Goal: Use online tool/utility: Utilize a website feature to perform a specific function

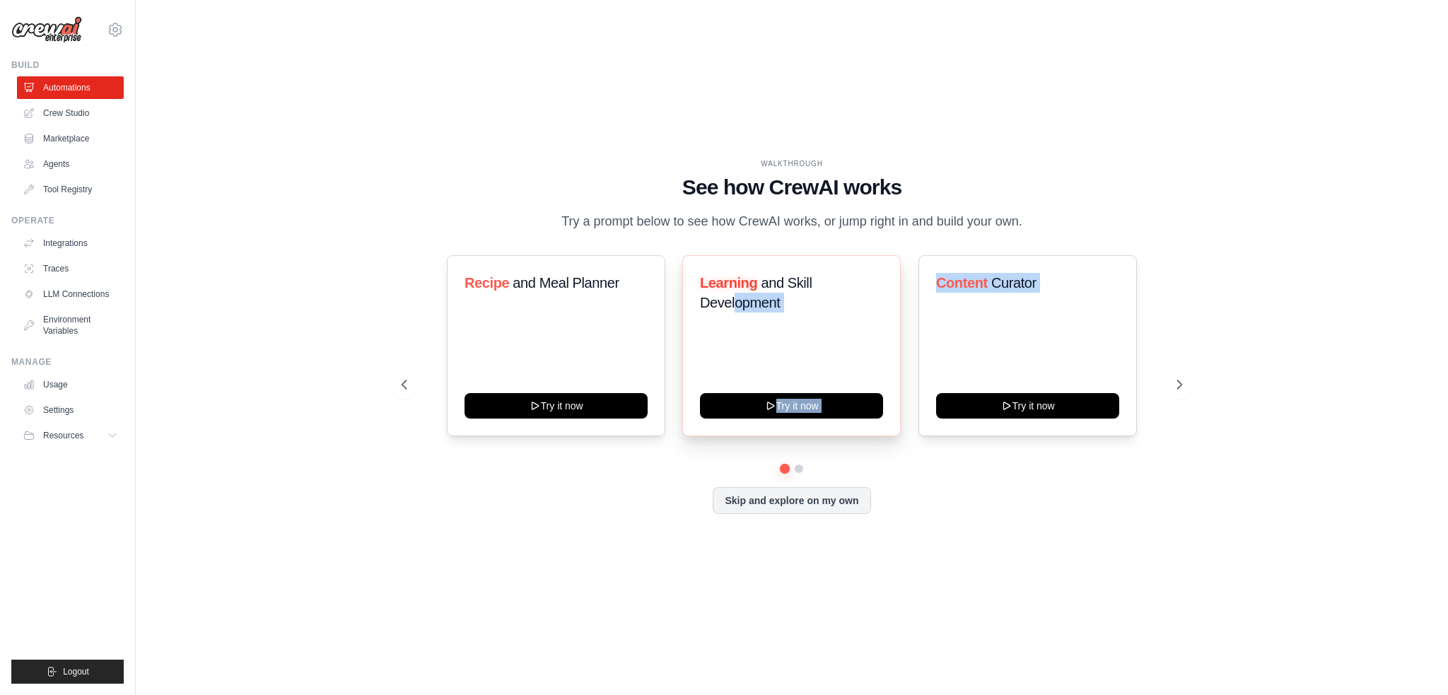
drag, startPoint x: 1044, startPoint y: 367, endPoint x: 789, endPoint y: 366, distance: 255.2
click at [731, 365] on div "Recipe and Meal Planner Try it now Learning and Skill Development Try it now Co…" at bounding box center [792, 345] width 780 height 181
click at [1174, 392] on icon at bounding box center [1181, 385] width 14 height 14
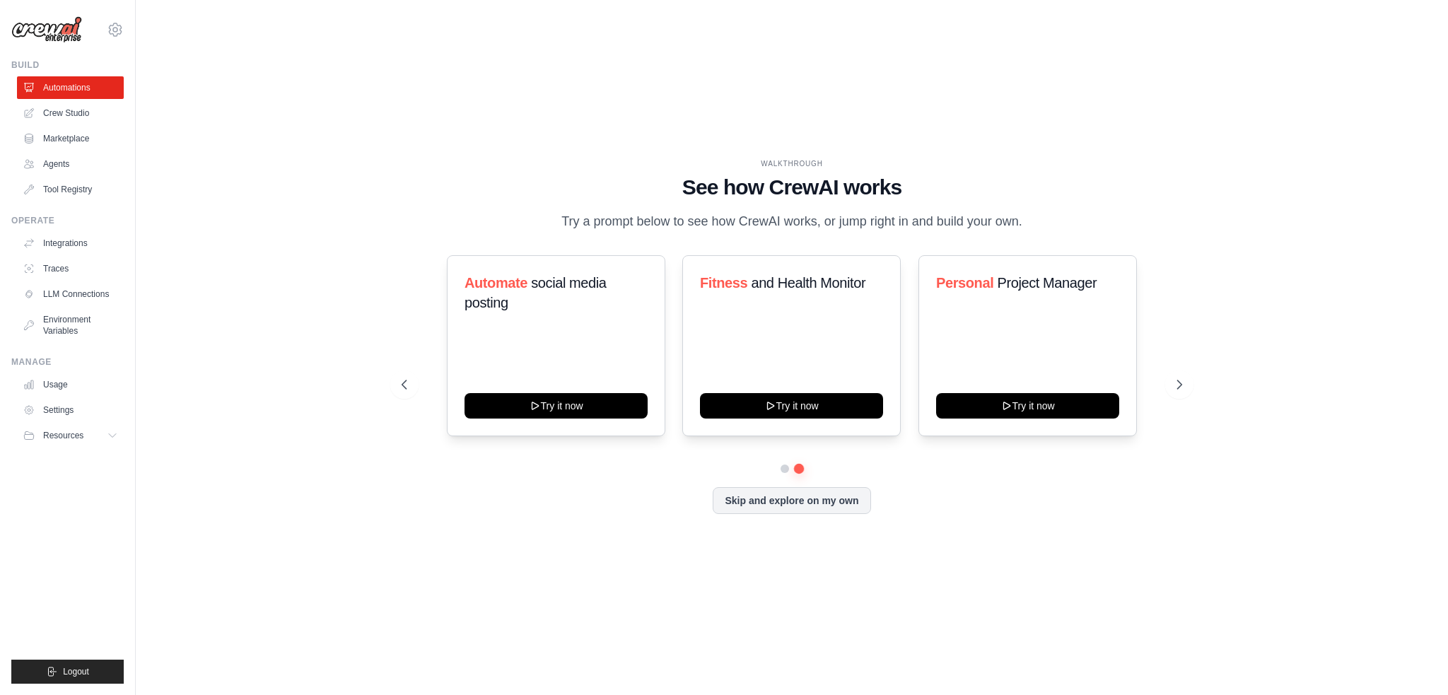
click at [404, 375] on div "Automate social media posting Try it now Fitness and Health Monitor Try it now …" at bounding box center [792, 345] width 780 height 181
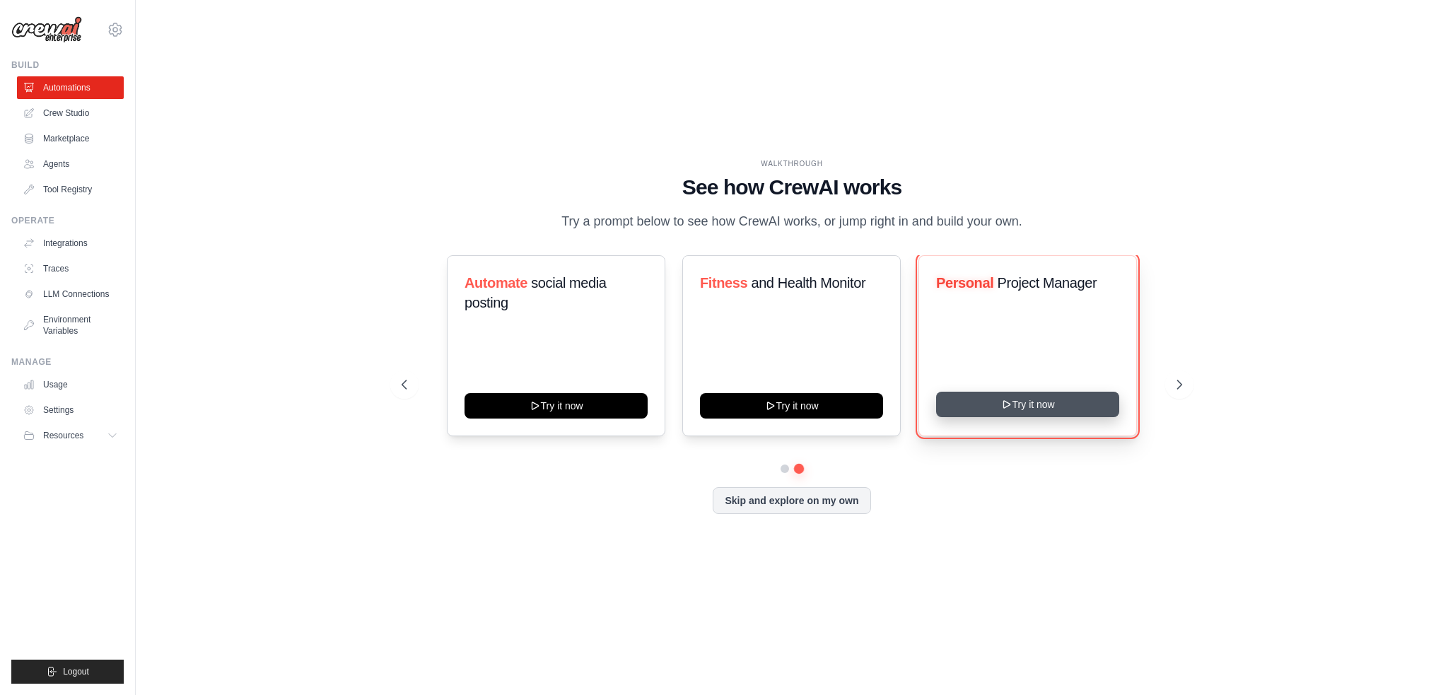
click at [1027, 417] on button "Try it now" at bounding box center [1027, 404] width 183 height 25
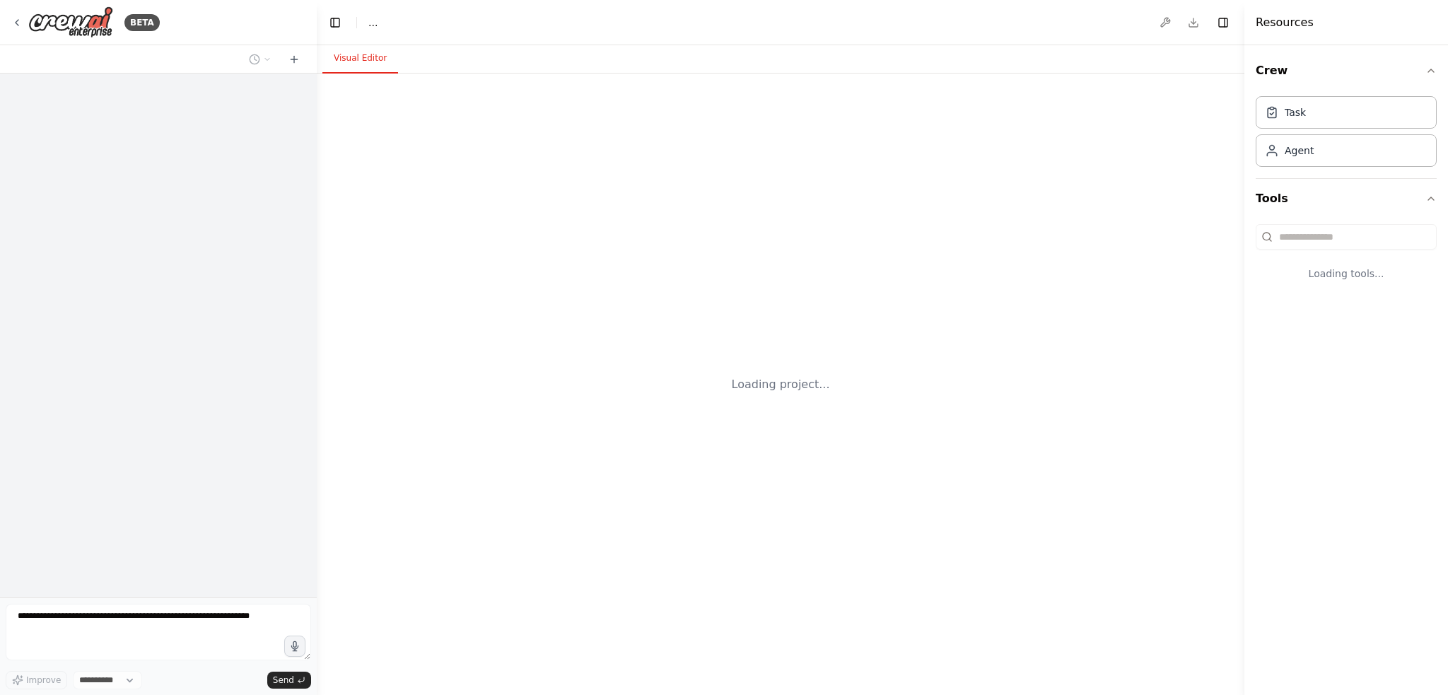
select select "****"
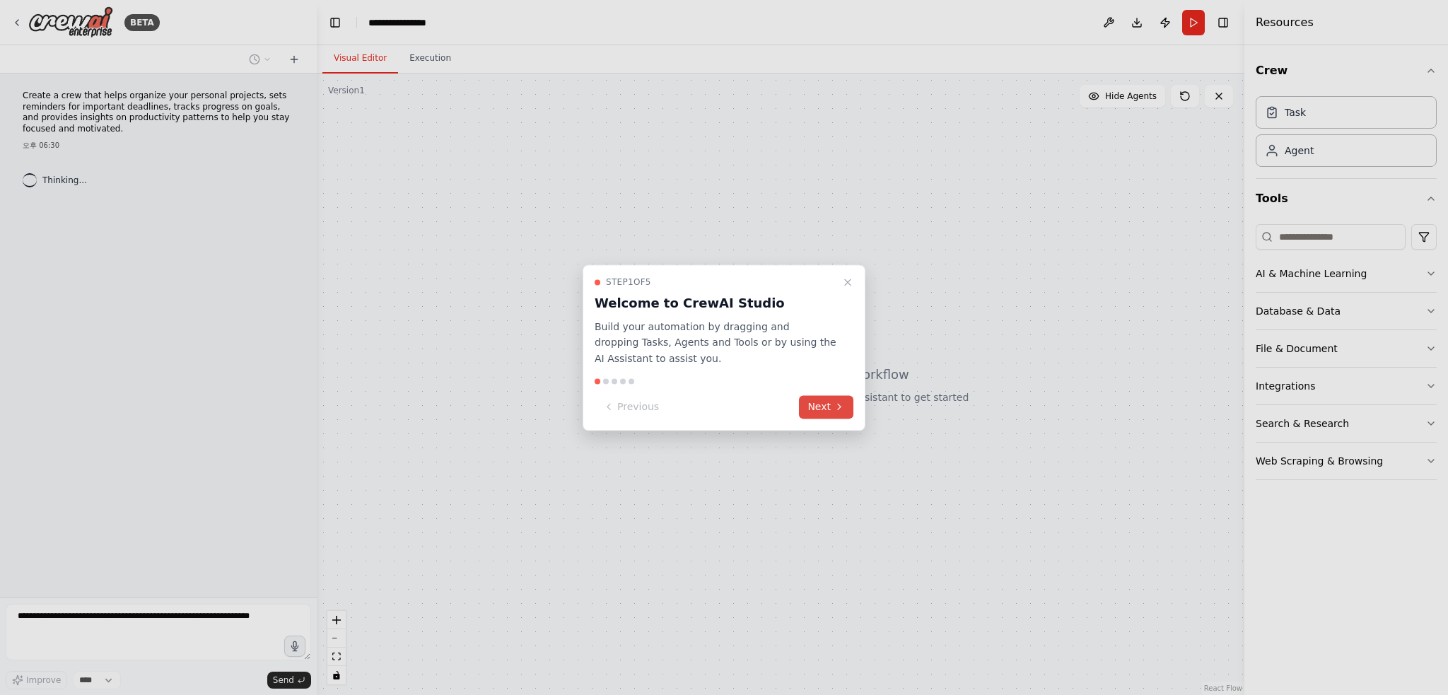
click at [808, 404] on button "Next" at bounding box center [826, 406] width 54 height 23
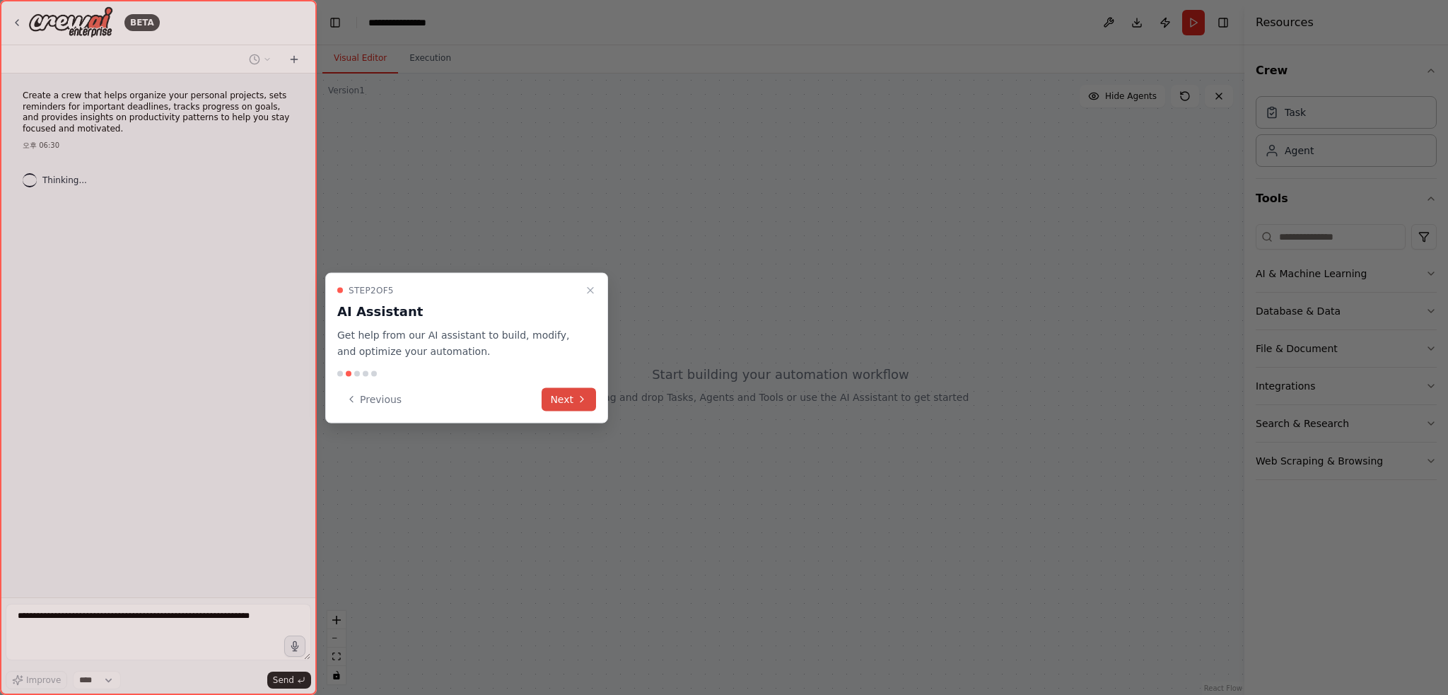
click at [571, 392] on button "Next" at bounding box center [569, 398] width 54 height 23
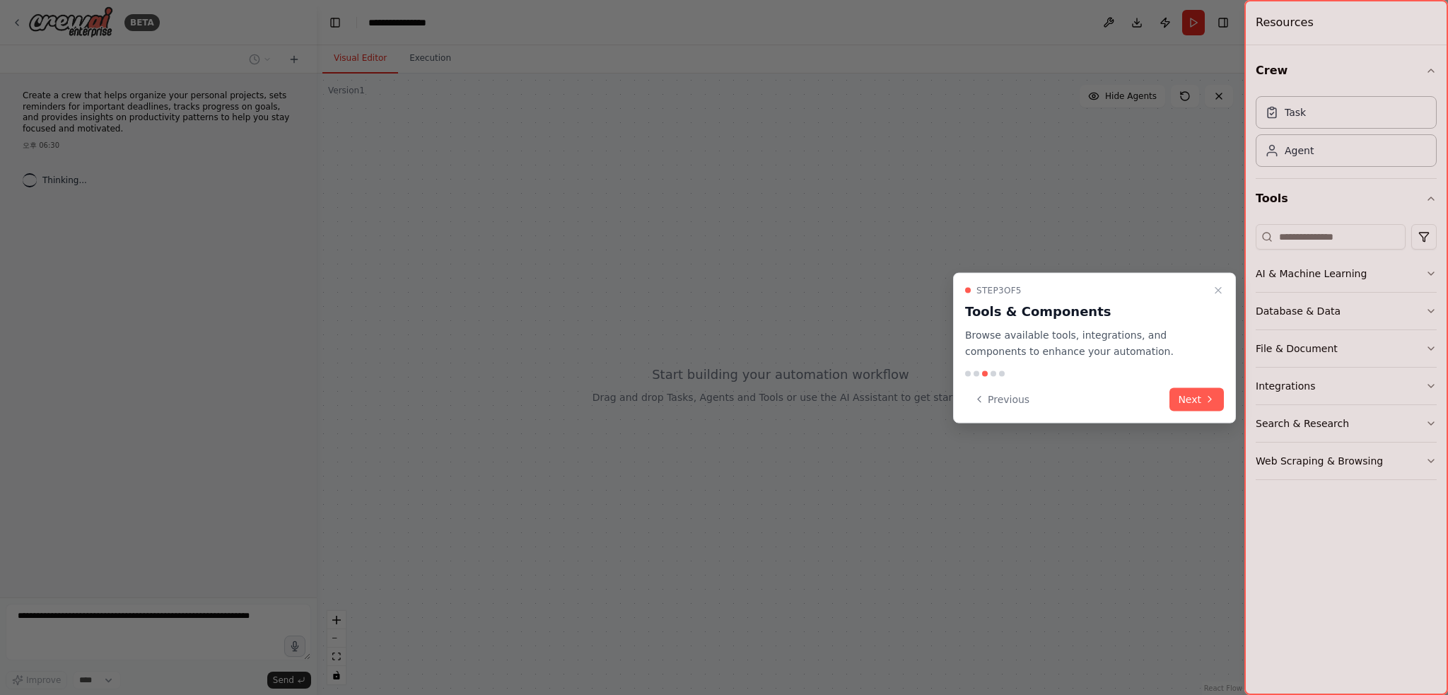
click at [1205, 405] on button "Next" at bounding box center [1196, 398] width 54 height 23
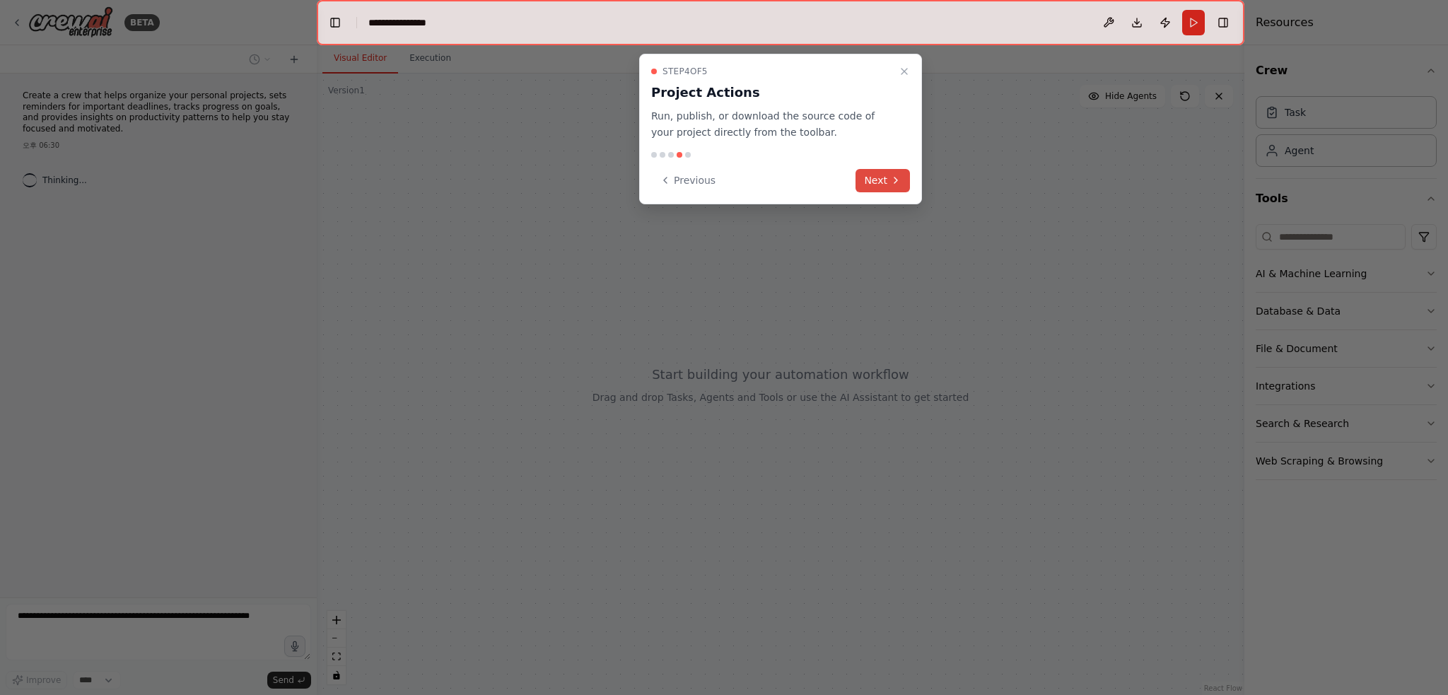
click at [894, 184] on icon at bounding box center [895, 180] width 11 height 11
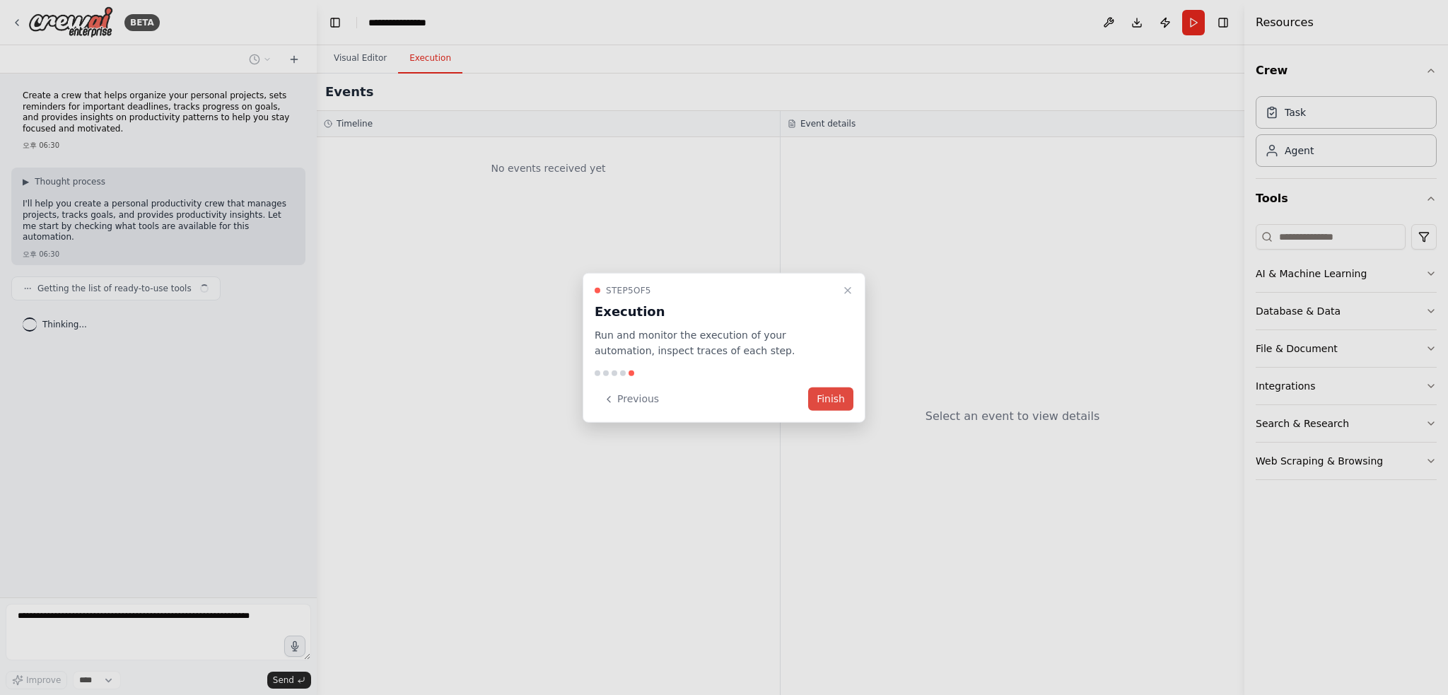
click at [837, 397] on button "Finish" at bounding box center [830, 398] width 45 height 23
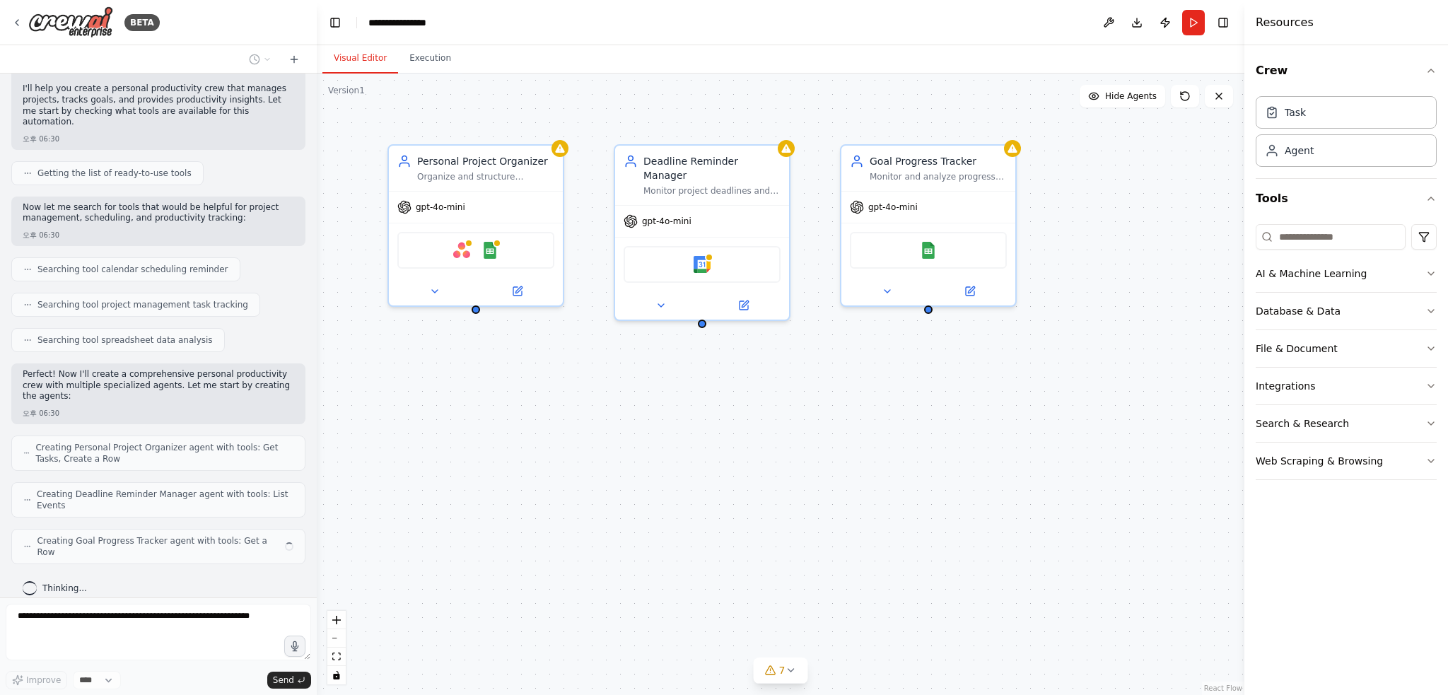
scroll to position [104, 0]
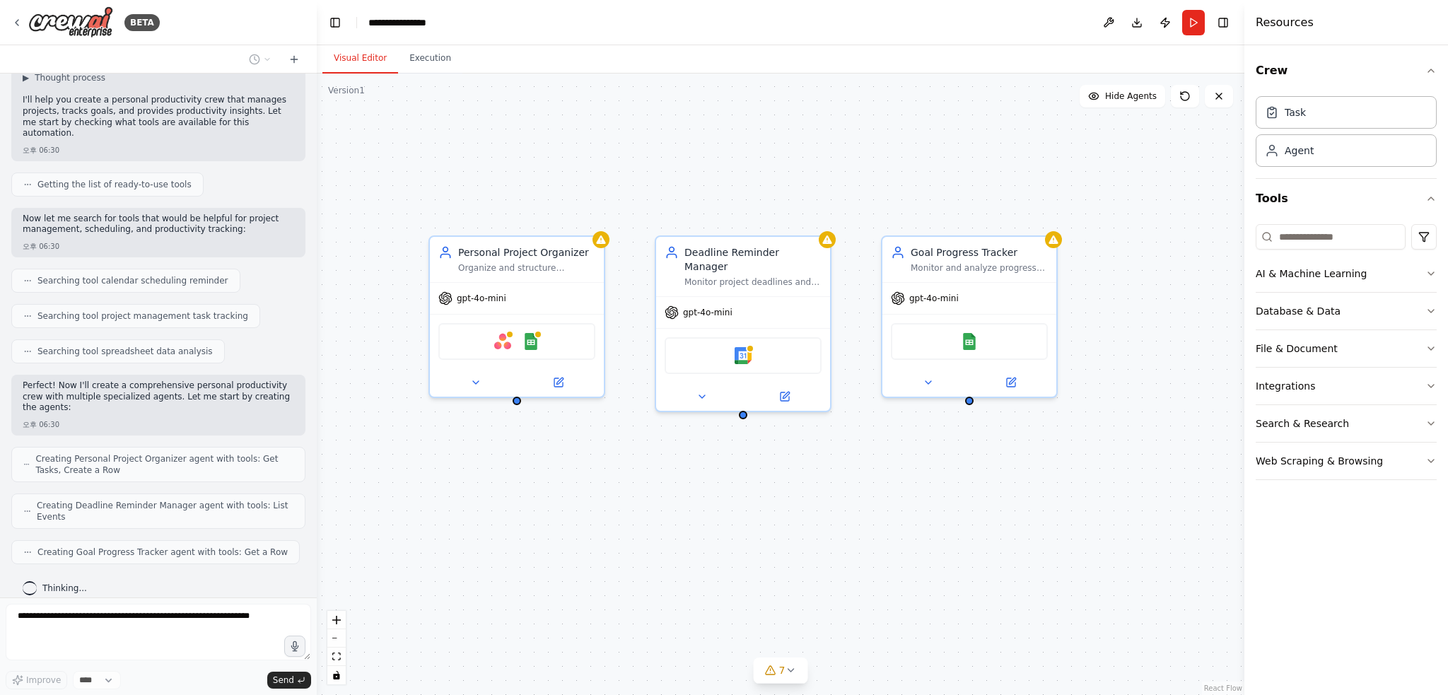
drag, startPoint x: 898, startPoint y: 343, endPoint x: 939, endPoint y: 434, distance: 100.0
click at [939, 434] on div "Personal Project Organizer Organize and structure personal projects by breaking…" at bounding box center [781, 384] width 928 height 621
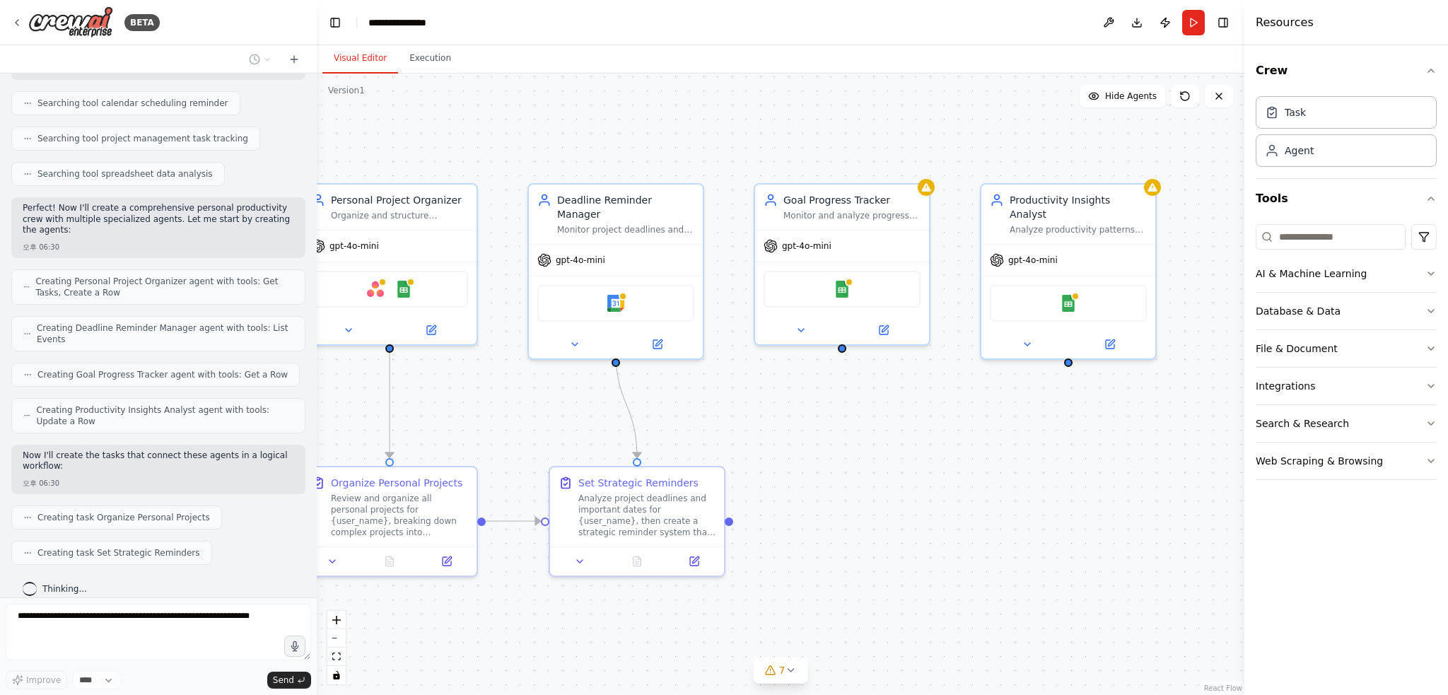
scroll to position [317, 0]
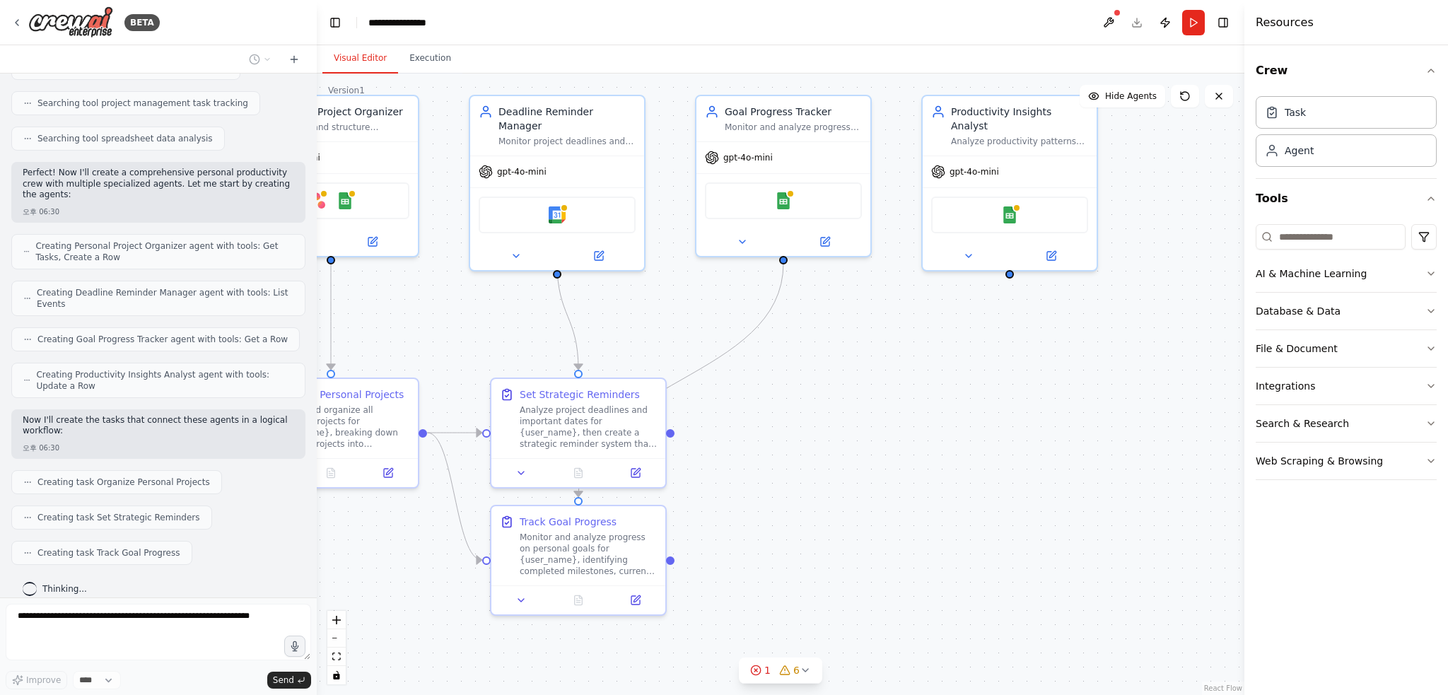
drag, startPoint x: 1151, startPoint y: 468, endPoint x: 965, endPoint y: 327, distance: 233.2
click at [965, 327] on div ".deletable-edge-delete-btn { width: 20px; height: 20px; border: 0px solid #ffff…" at bounding box center [781, 384] width 928 height 621
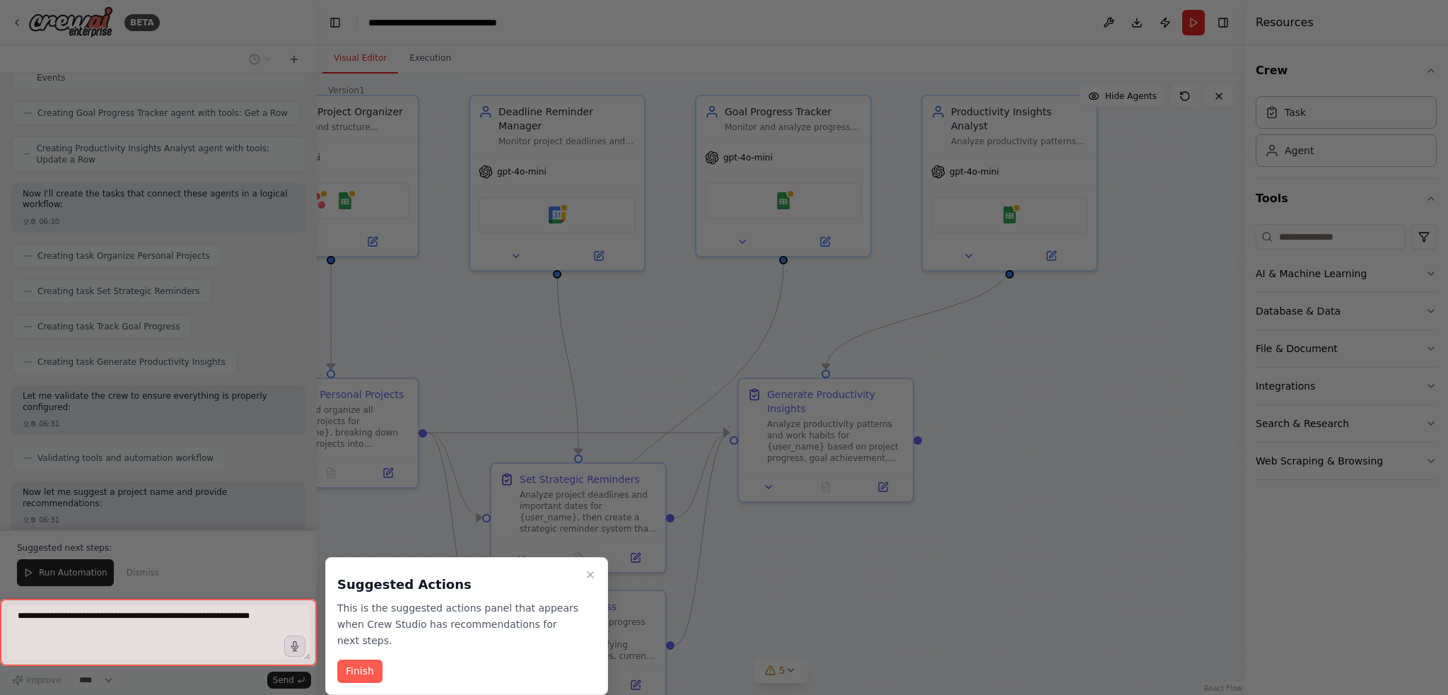
scroll to position [554, 0]
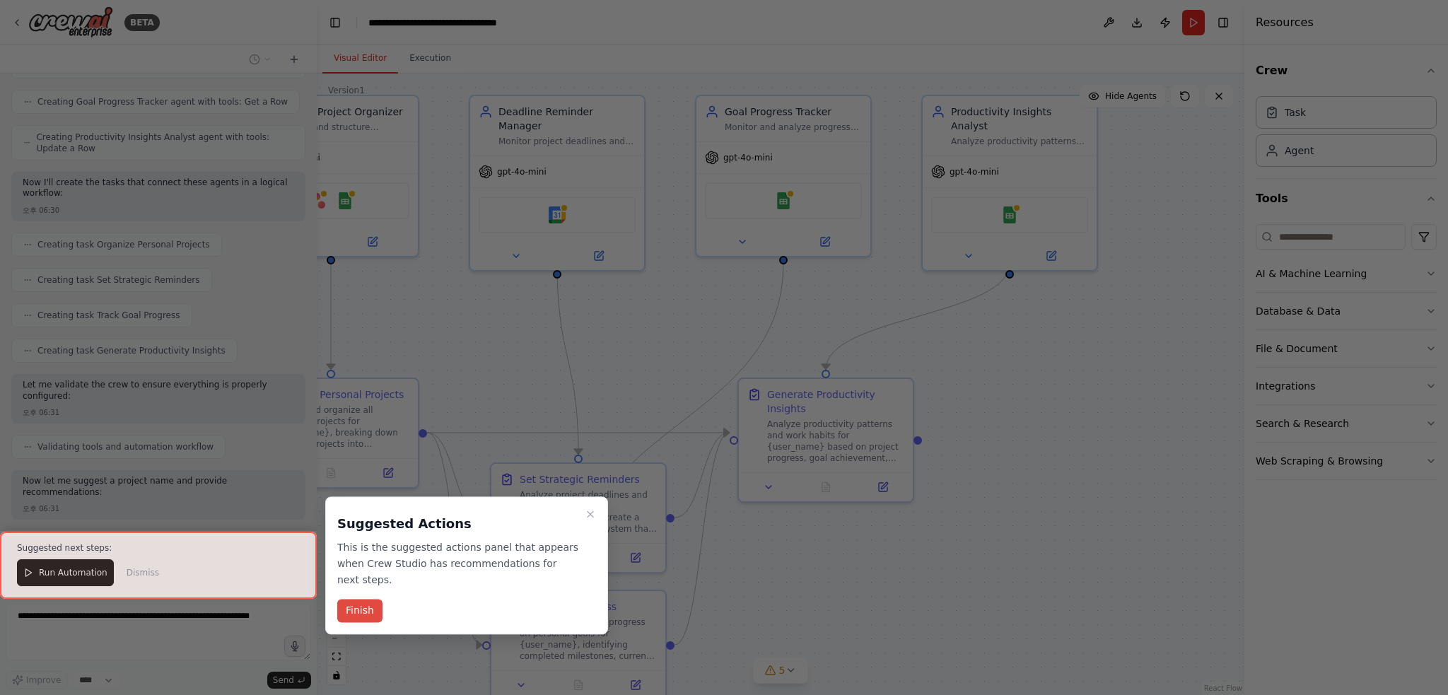
click at [370, 619] on button "Finish" at bounding box center [359, 611] width 45 height 23
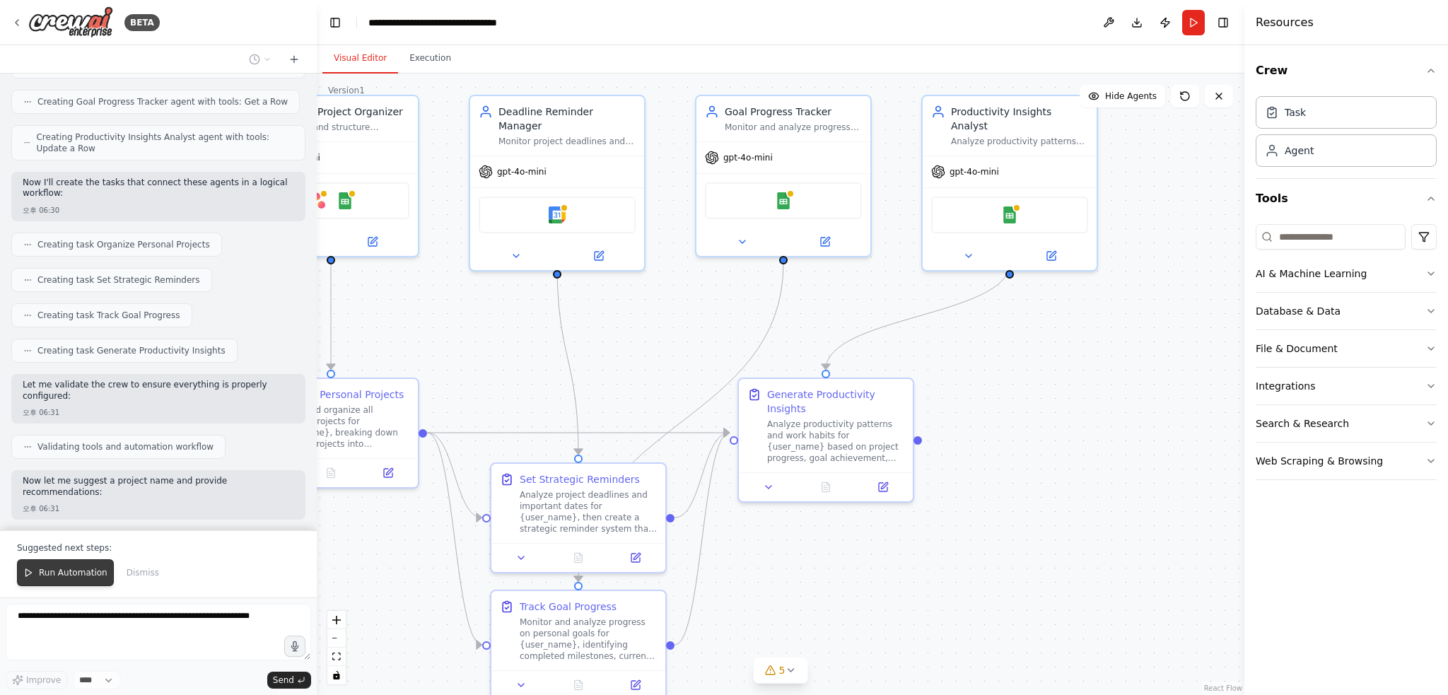
click at [33, 583] on button "Run Automation" at bounding box center [65, 572] width 97 height 27
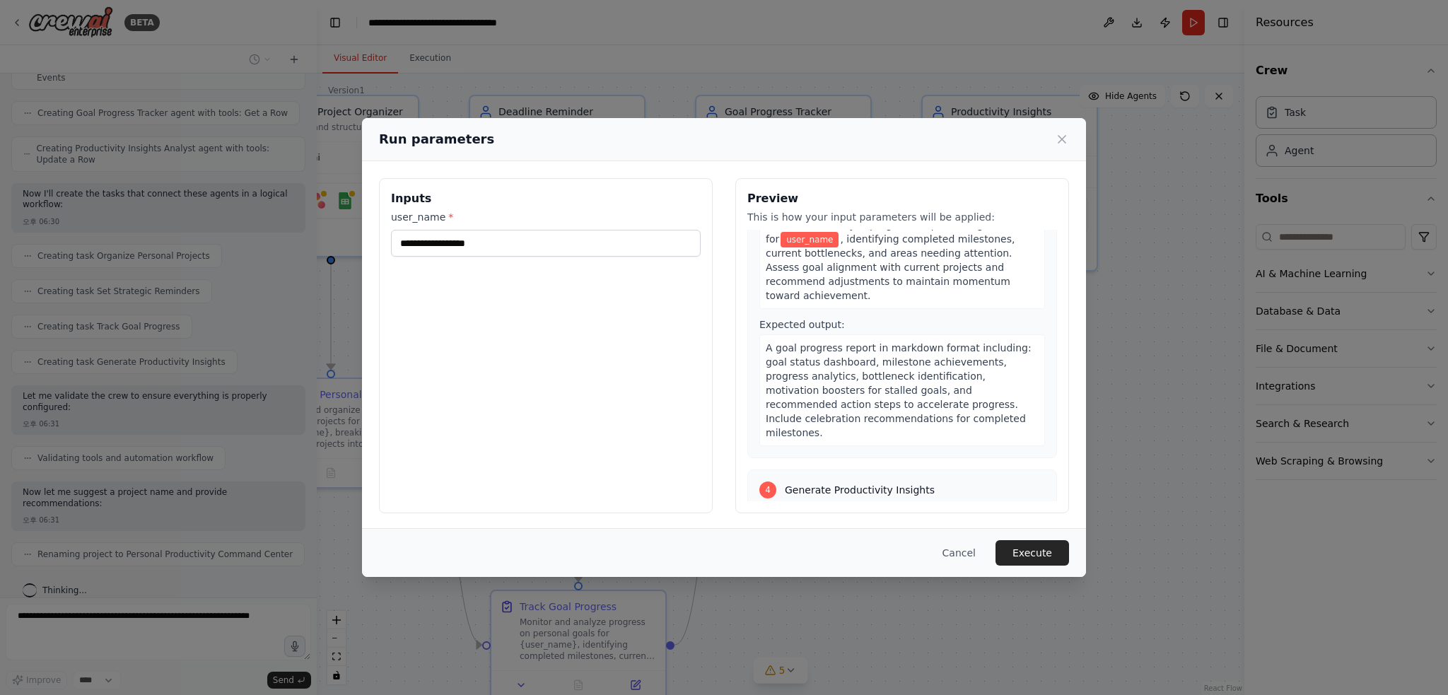
scroll to position [848, 0]
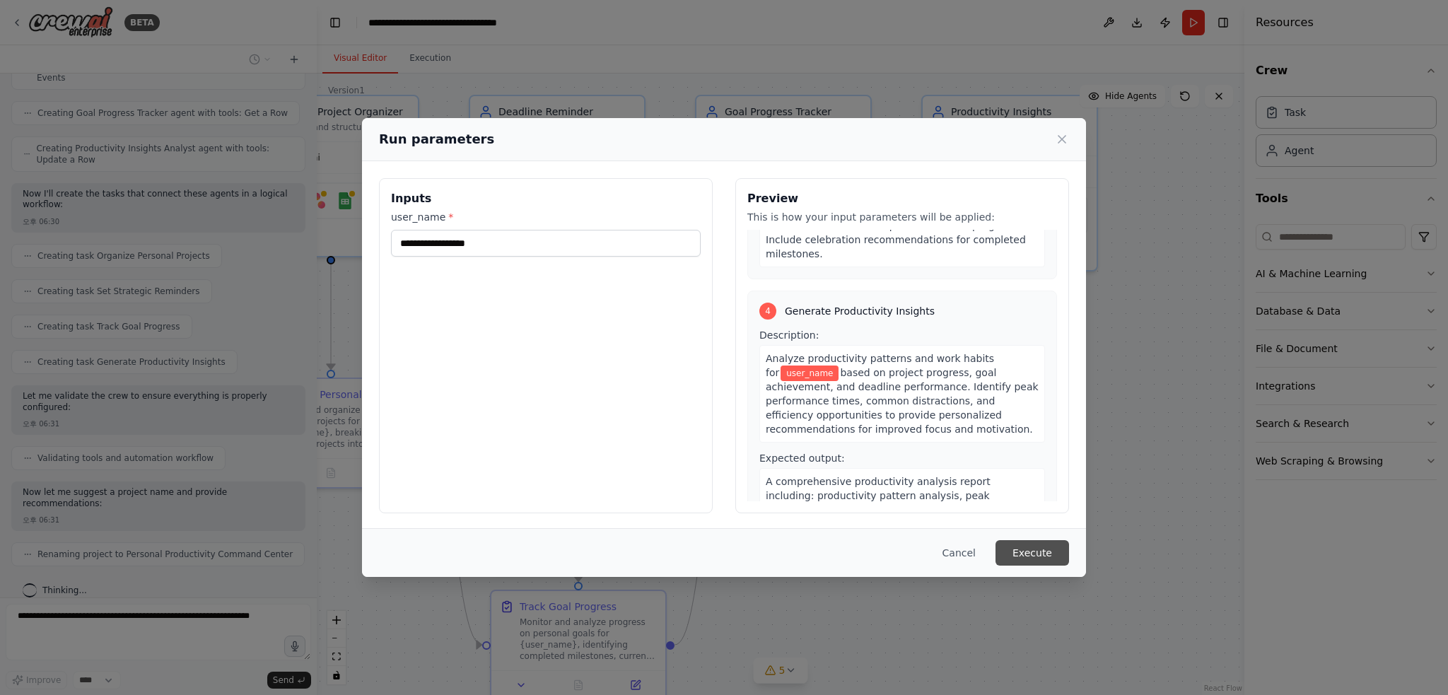
click at [1015, 553] on button "Execute" at bounding box center [1032, 552] width 74 height 25
click at [454, 248] on input "user_name *" at bounding box center [546, 243] width 310 height 27
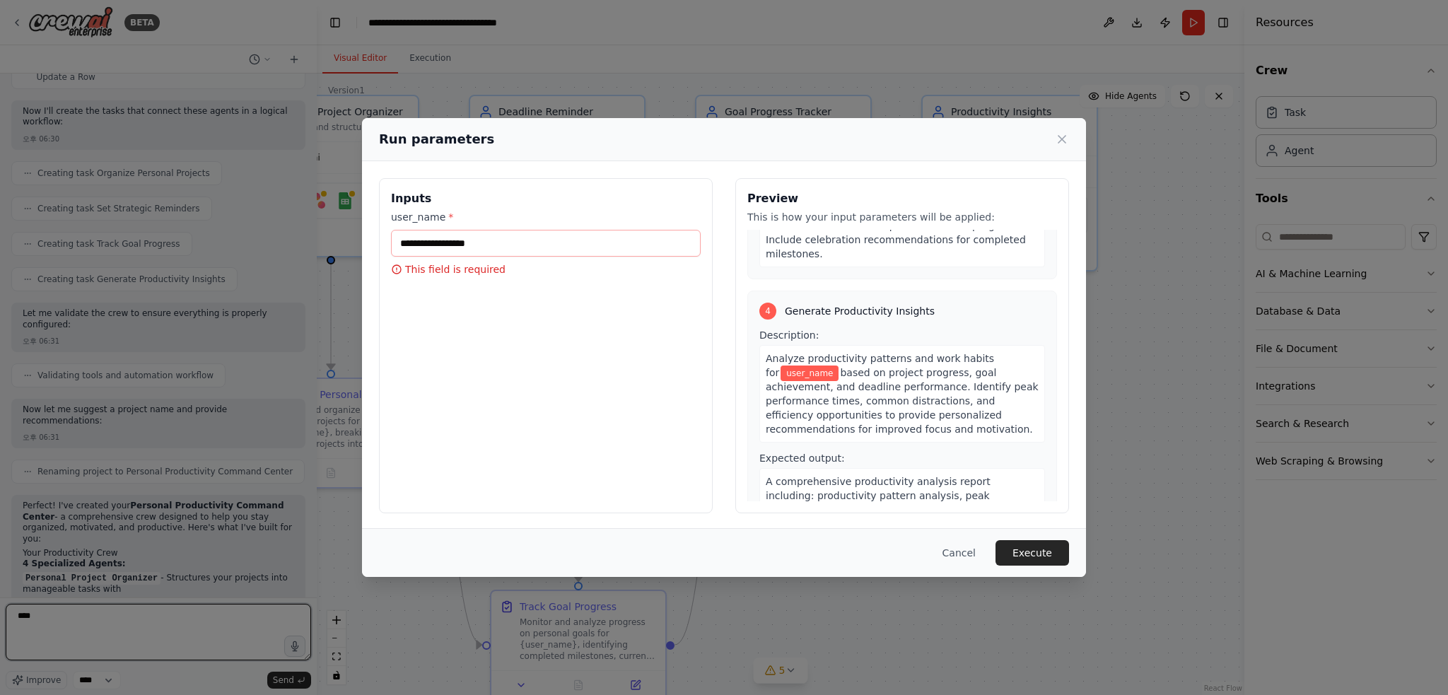
type textarea "****"
drag, startPoint x: 440, startPoint y: 256, endPoint x: 449, endPoint y: 246, distance: 13.0
click at [449, 246] on input "user_name *" at bounding box center [546, 243] width 310 height 27
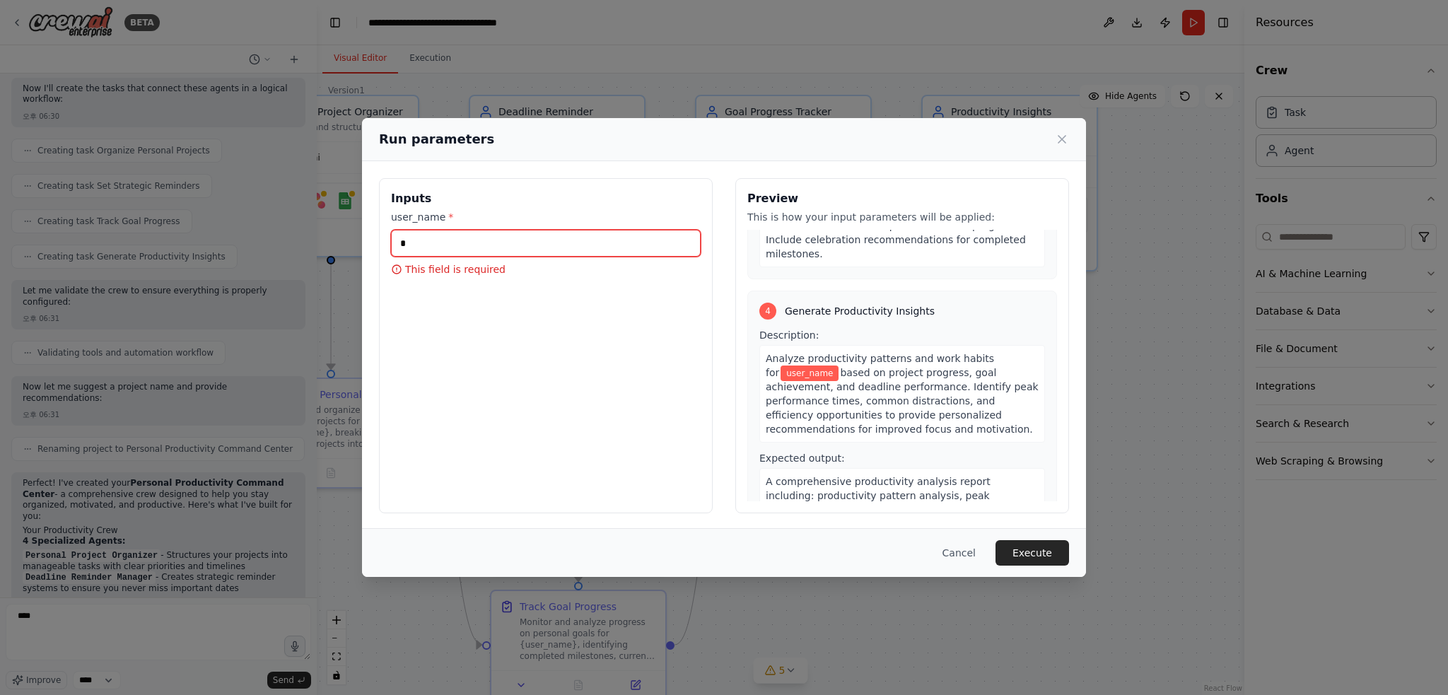
scroll to position [820, 0]
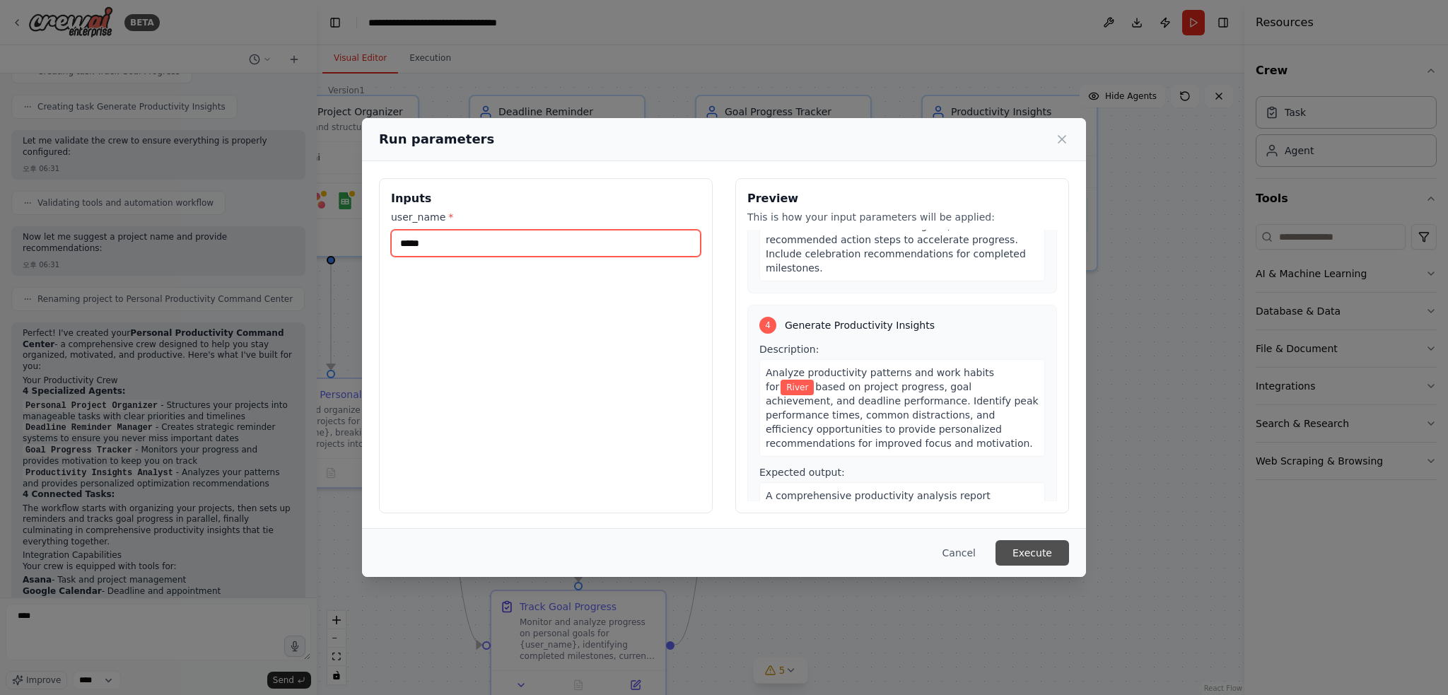
type input "*****"
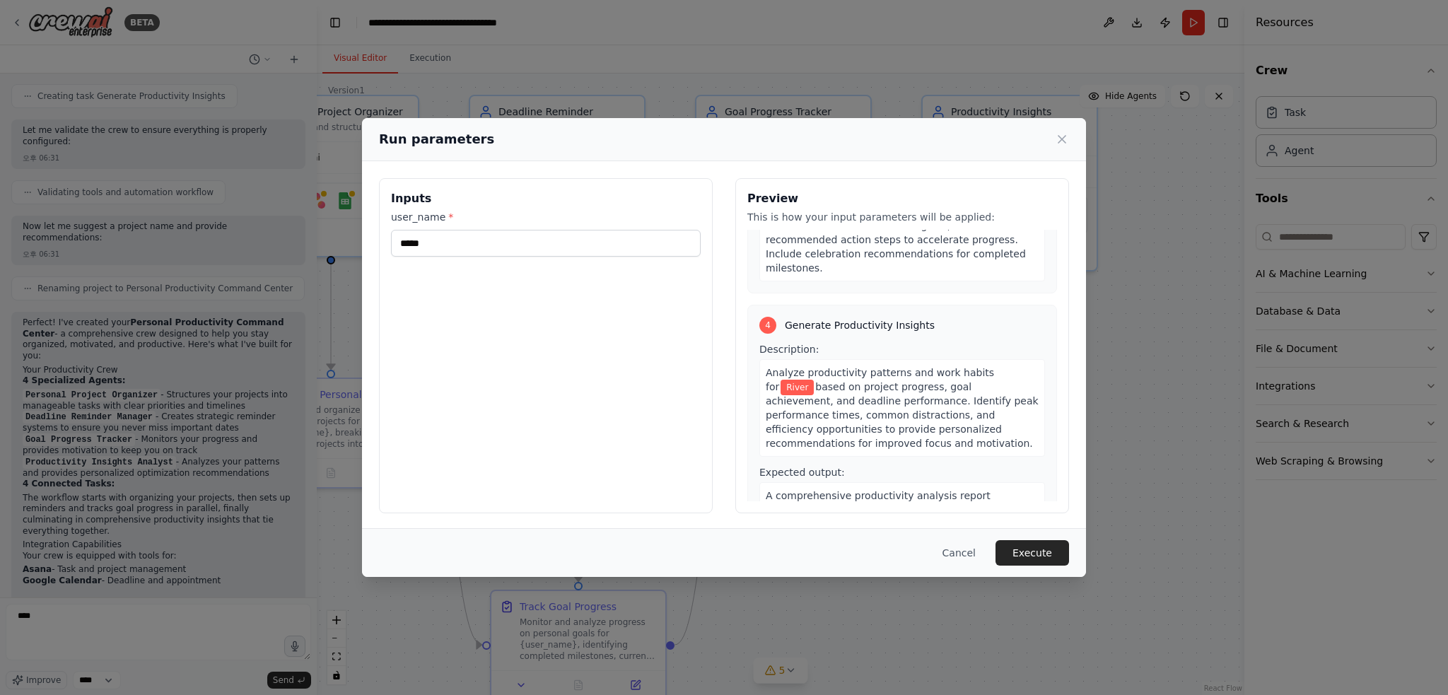
click at [1039, 551] on button "Execute" at bounding box center [1032, 552] width 74 height 25
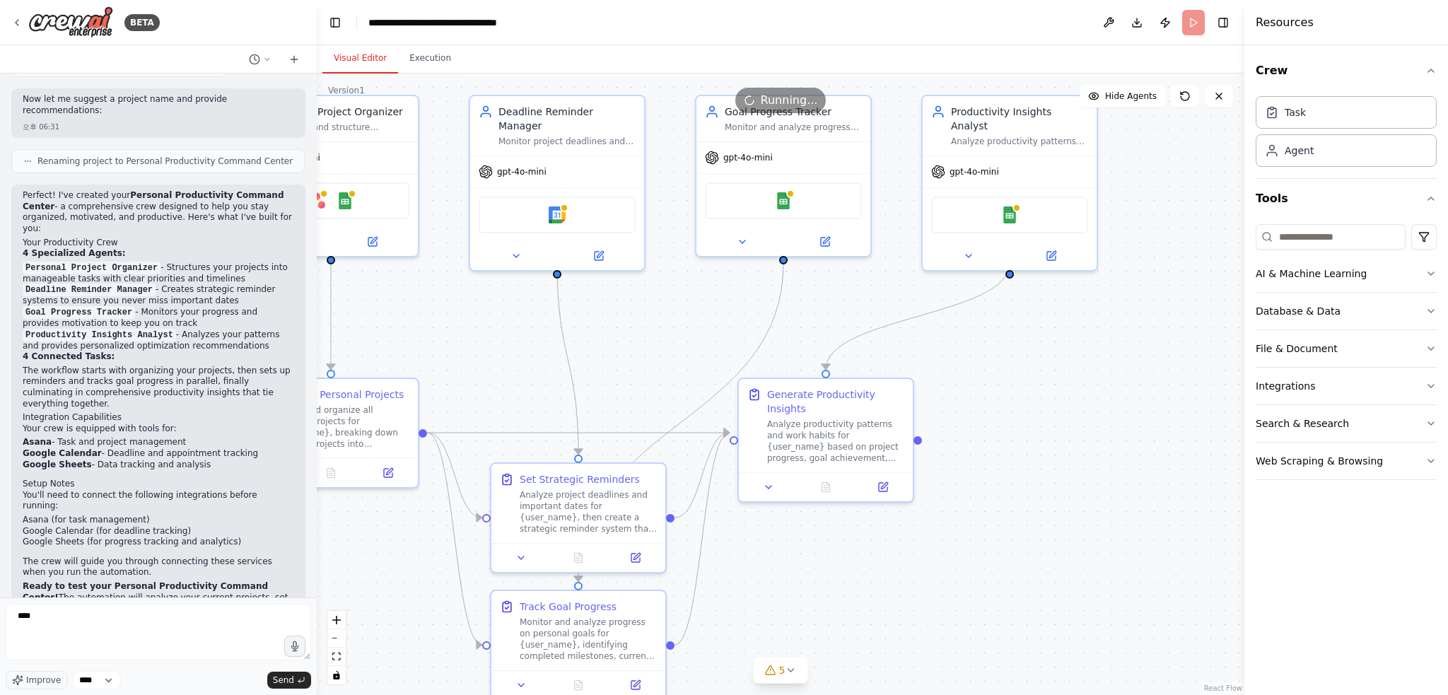
scroll to position [947, 0]
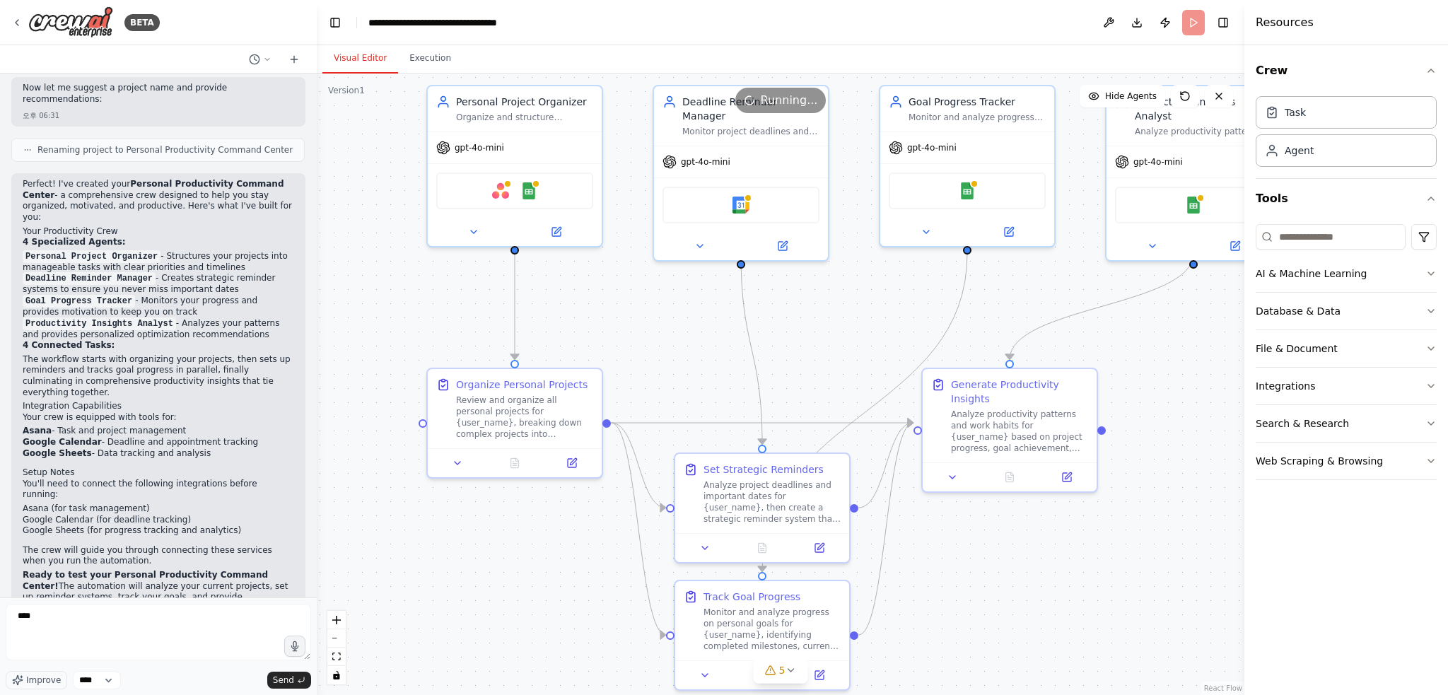
drag, startPoint x: 998, startPoint y: 455, endPoint x: 1181, endPoint y: 445, distance: 184.1
click at [426, 45] on button "Execution" at bounding box center [430, 59] width 64 height 30
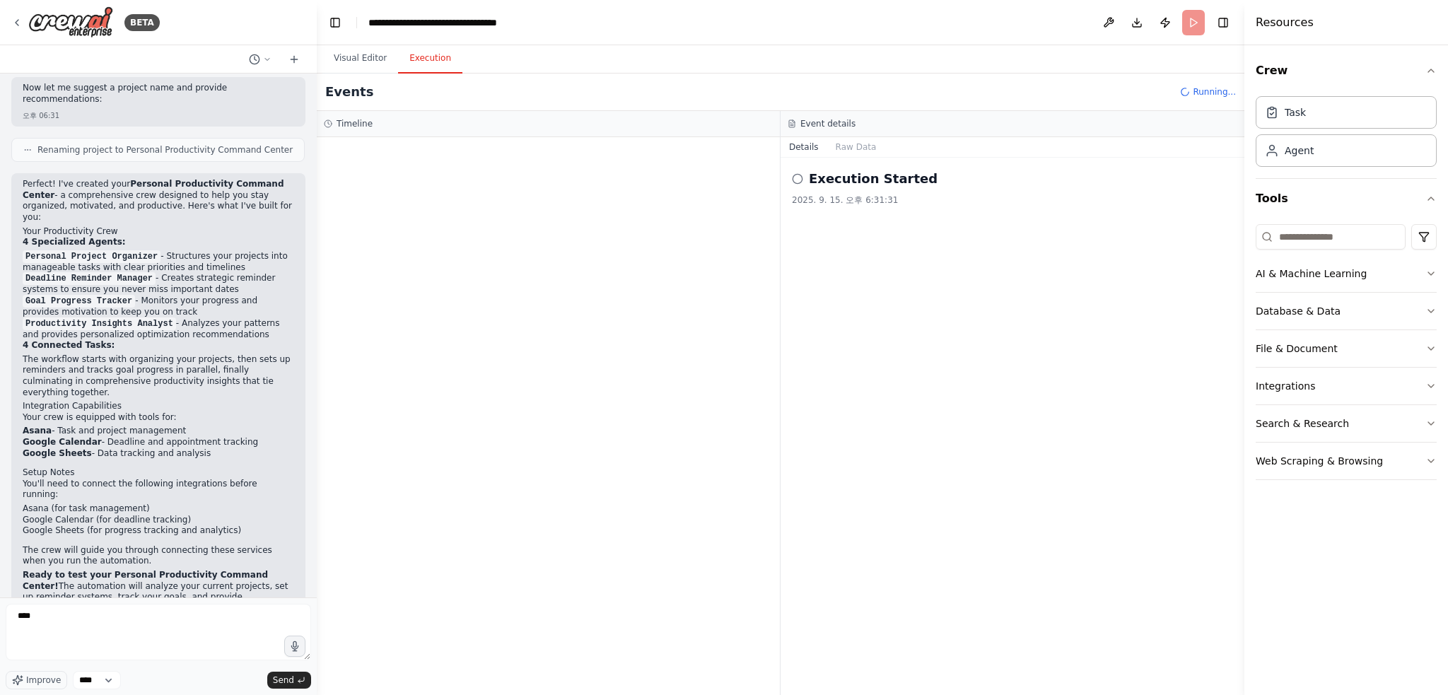
click at [797, 177] on icon at bounding box center [797, 178] width 11 height 11
click at [814, 192] on div "Execution Started 2025. 9. 15. 오후 6:31:31" at bounding box center [1012, 187] width 441 height 37
